Goal: Task Accomplishment & Management: Complete application form

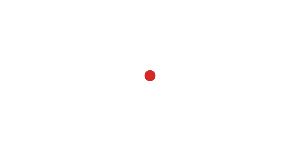
select select
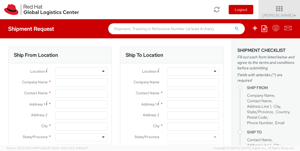
type input "Red Hat, Inc."
type input "Soojung Mansberger"
type input "100 East Davie Street"
type input "RALEIGH"
type input "27601"
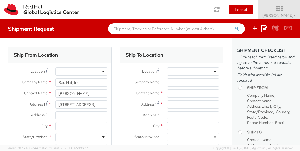
type input "919-754-4950"
type input "solee@redhat.com"
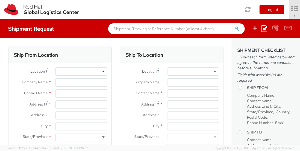
select select "901"
type input "Red Hat, Inc."
type input "Soojung Mansberger"
type input "100 East Davie Street"
type input "RALEIGH"
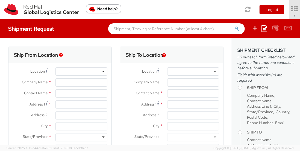
type input "27601"
type input "919-754-4950"
type input "solee@redhat.com"
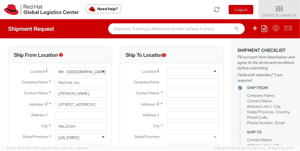
select select
click at [269, 13] on span "Soojung Mansberger ▼" at bounding box center [280, 15] width 34 height 5
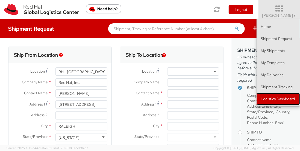
click at [274, 95] on link "Logistics Dashboard" at bounding box center [279, 99] width 44 height 12
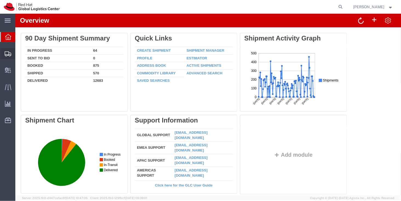
click at [0, 0] on span "Shipment Manager" at bounding box center [0, 0] width 0 height 0
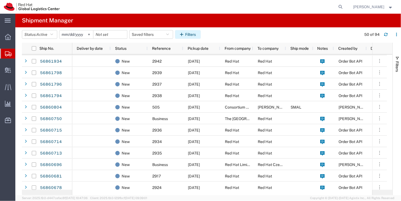
click at [201, 31] on button "Filters" at bounding box center [188, 34] width 26 height 9
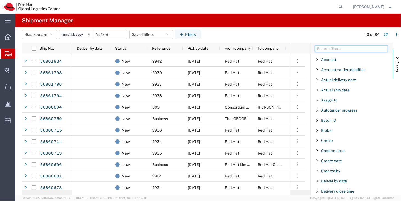
click at [326, 49] on input "Filter Columns Input" at bounding box center [351, 48] width 73 height 7
type input "ref"
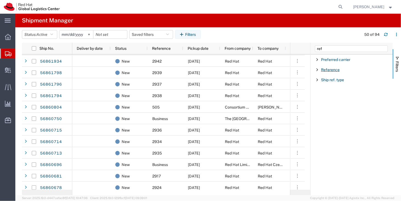
click at [336, 71] on span "Reference" at bounding box center [330, 70] width 19 height 4
type input "2958"
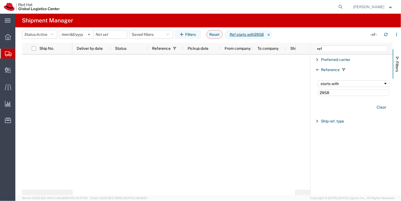
click at [80, 33] on input "[DATE]" at bounding box center [76, 34] width 34 height 8
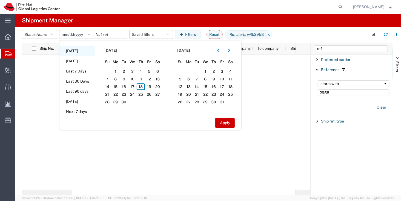
click at [75, 48] on li "[DATE]" at bounding box center [77, 51] width 36 height 10
type input "[DATE]"
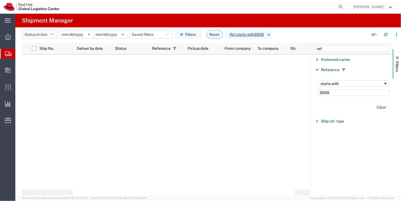
click at [37, 33] on button "Status: Active" at bounding box center [39, 34] width 35 height 9
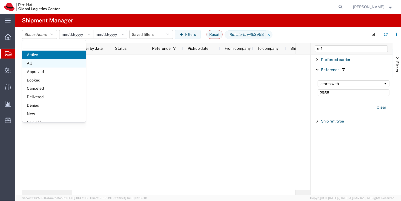
click at [63, 63] on span "All" at bounding box center [54, 63] width 64 height 8
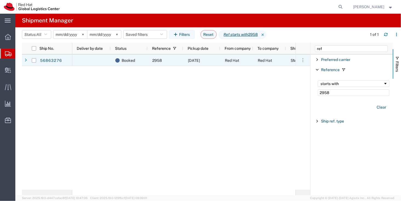
click at [199, 62] on span "[DATE]" at bounding box center [194, 60] width 12 height 4
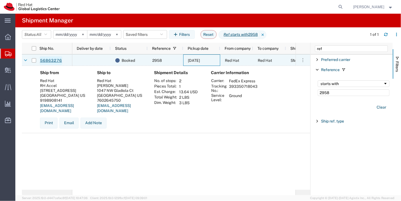
click at [55, 60] on link "56863276" at bounding box center [51, 60] width 22 height 9
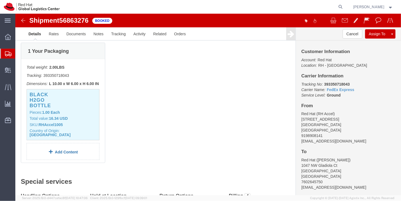
click link "Add Content"
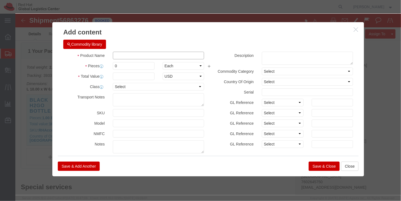
click input "text"
type input "Member 2025 clip"
type input "1"
type input "22"
click button "Save & Close"
